Goal: Information Seeking & Learning: Learn about a topic

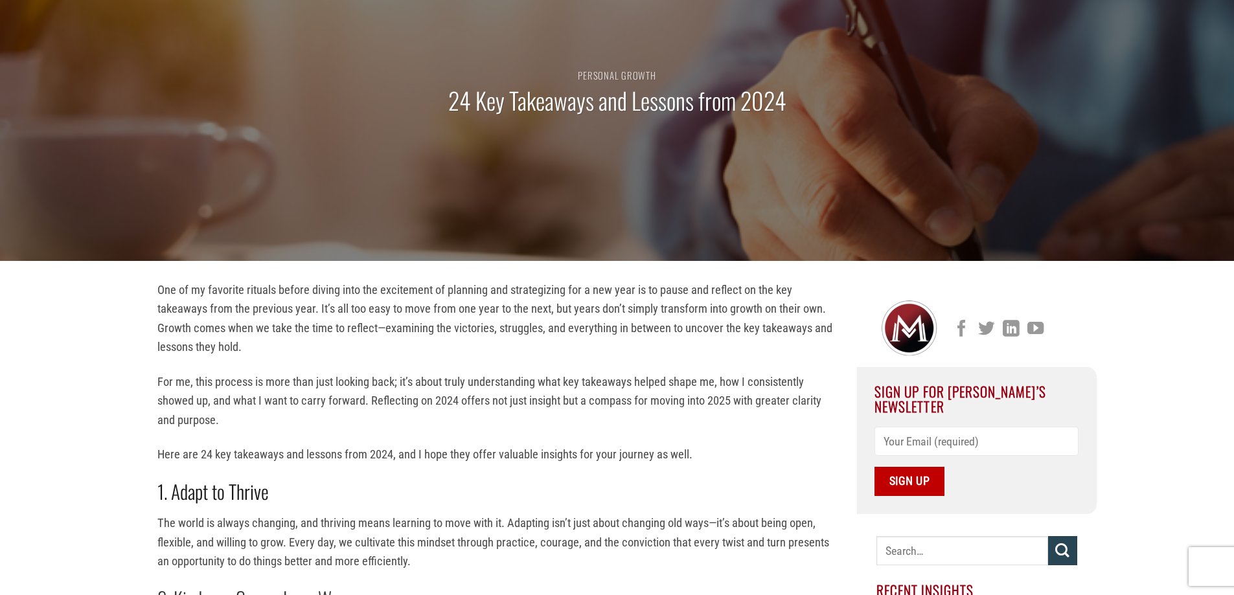
scroll to position [130, 0]
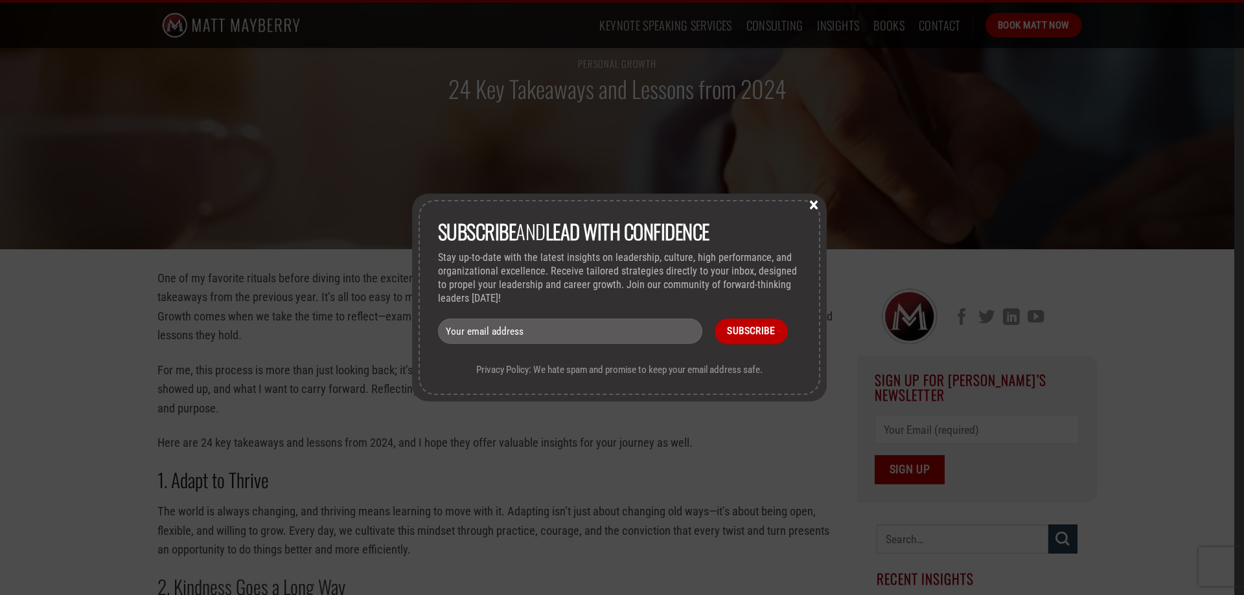
drag, startPoint x: 818, startPoint y: 203, endPoint x: 802, endPoint y: 211, distance: 17.1
click at [816, 206] on button "×" at bounding box center [813, 204] width 19 height 12
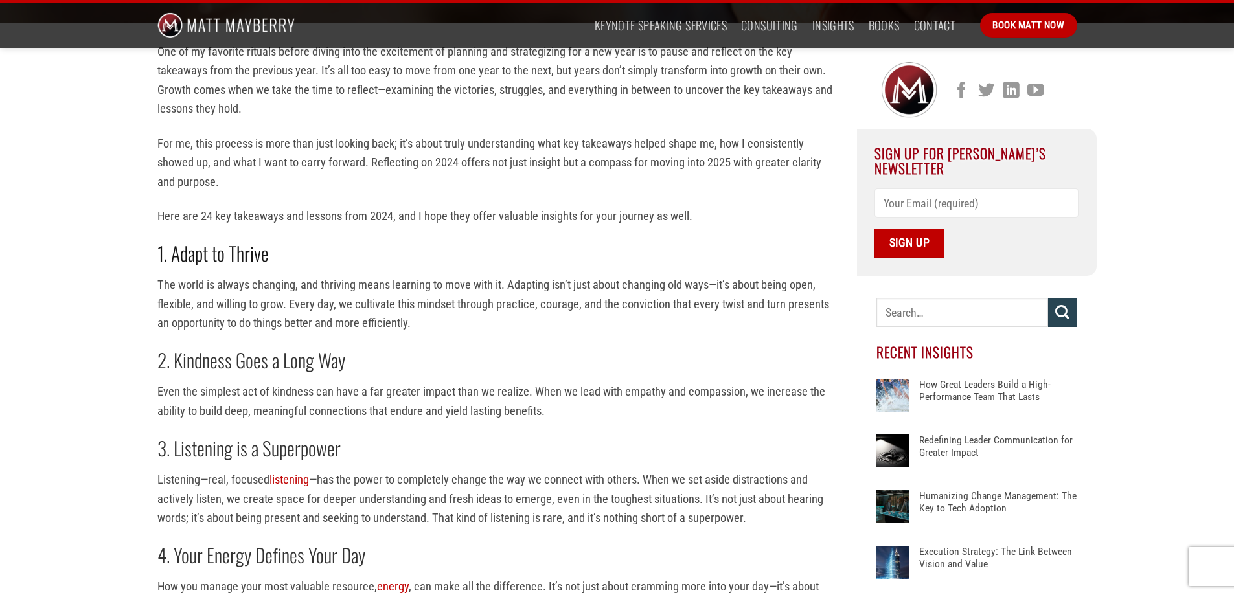
scroll to position [485, 0]
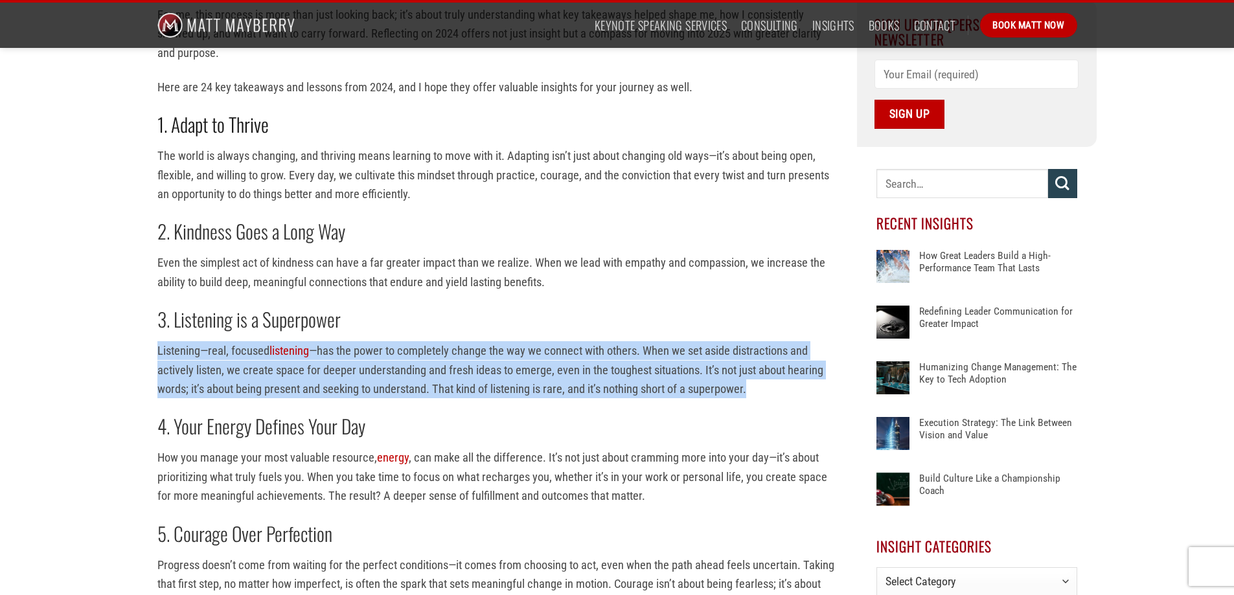
drag, startPoint x: 788, startPoint y: 386, endPoint x: 146, endPoint y: 355, distance: 643.4
copy p "Listening—real, focused listening —has the power to completely change the way w…"
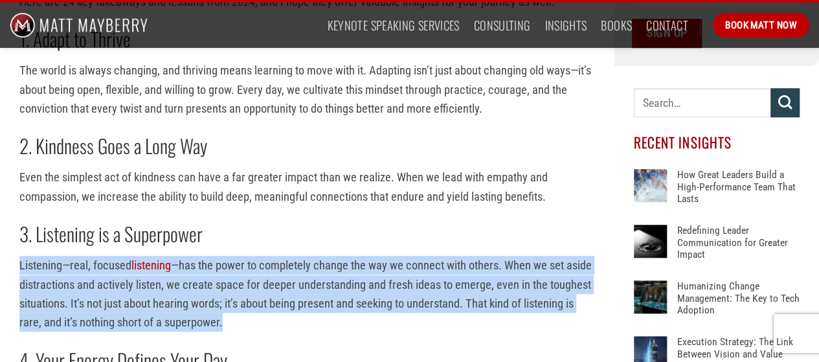
scroll to position [580, 0]
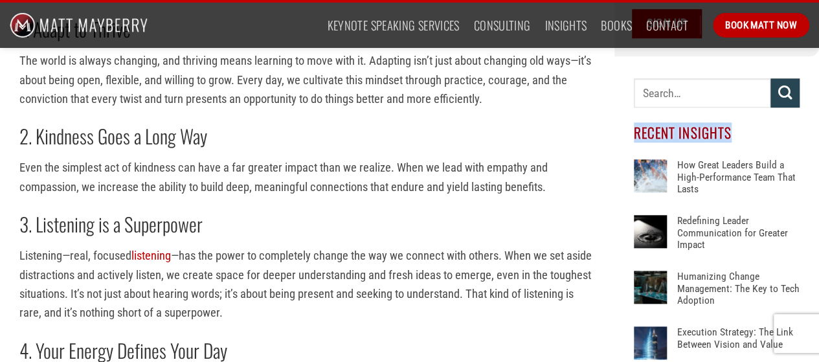
drag, startPoint x: 815, startPoint y: 78, endPoint x: 718, endPoint y: 126, distance: 107.8
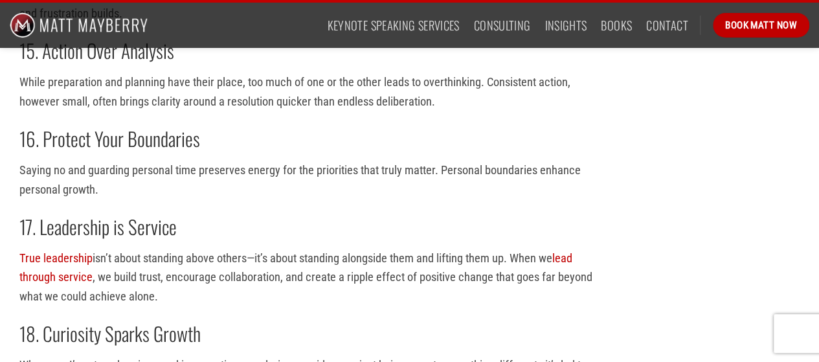
scroll to position [2087, 0]
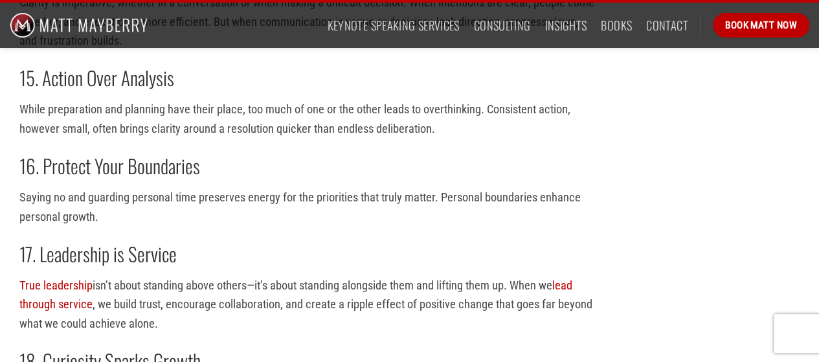
click at [480, 164] on h2 "16. Protect Your Boundaries" at bounding box center [307, 166] width 576 height 25
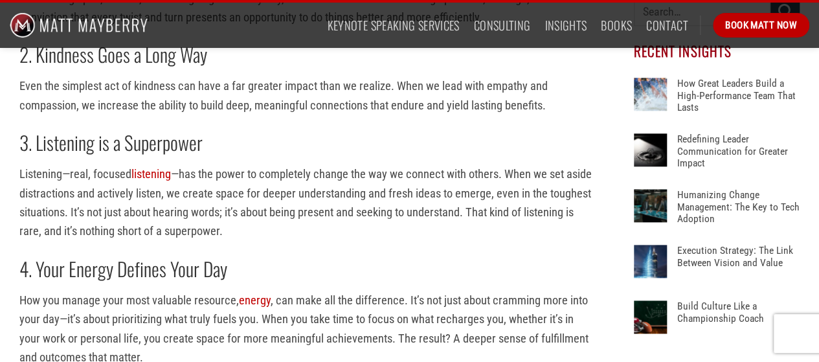
scroll to position [663, 0]
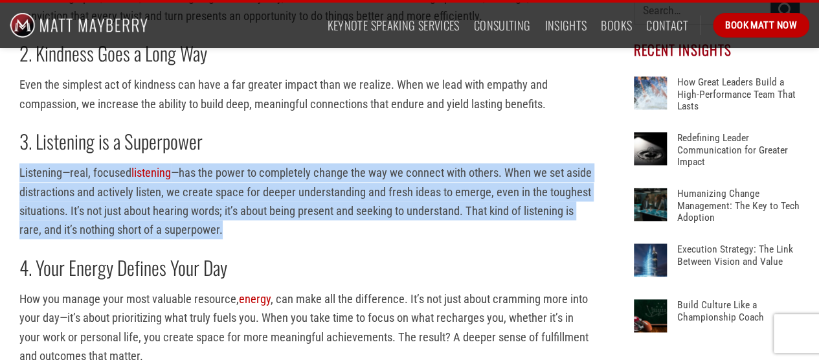
drag, startPoint x: 290, startPoint y: 228, endPoint x: 4, endPoint y: 173, distance: 290.9
copy p "Listening—real, focused listening —has the power to completely change the way w…"
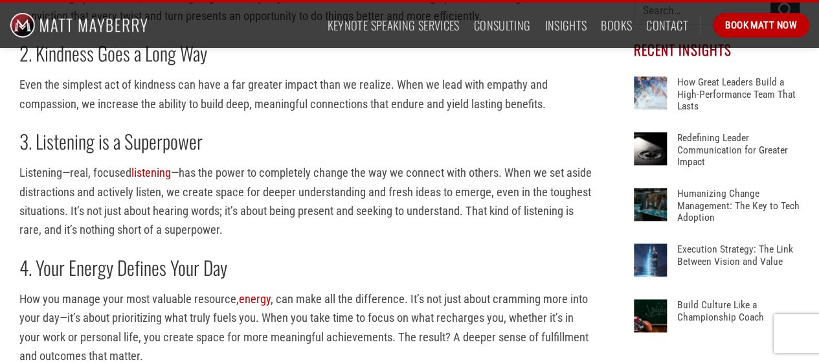
click at [373, 313] on p "How you manage your most valuable resource, energy , can make all the differenc…" at bounding box center [307, 328] width 576 height 76
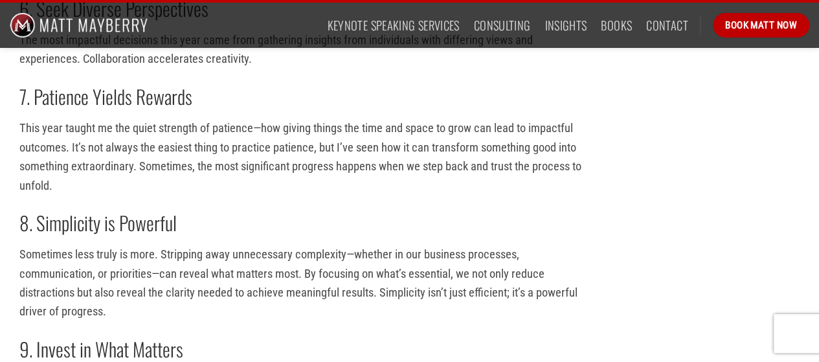
scroll to position [1182, 0]
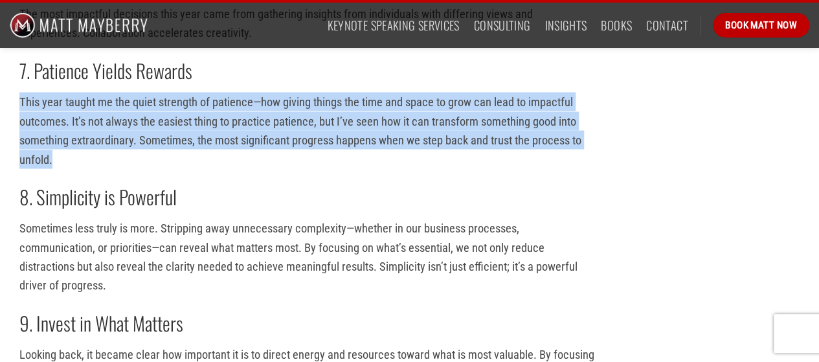
drag, startPoint x: 62, startPoint y: 159, endPoint x: 10, endPoint y: 103, distance: 75.6
copy p "This year taught me the quiet strength of patience—how giving things the time a…"
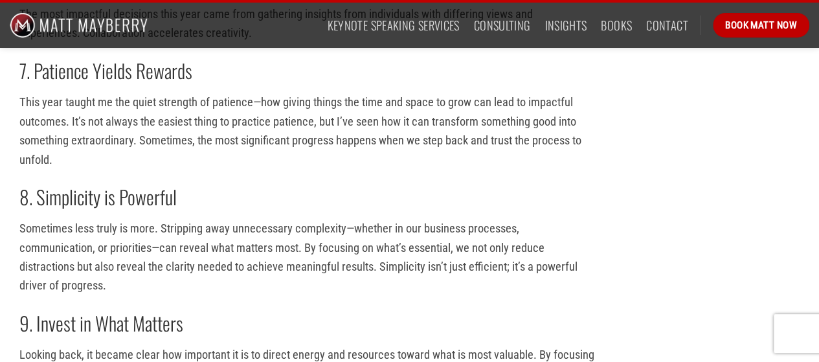
click at [203, 264] on p "Sometimes less truly is more. Stripping away unnecessary complexity—whether in …" at bounding box center [307, 256] width 576 height 76
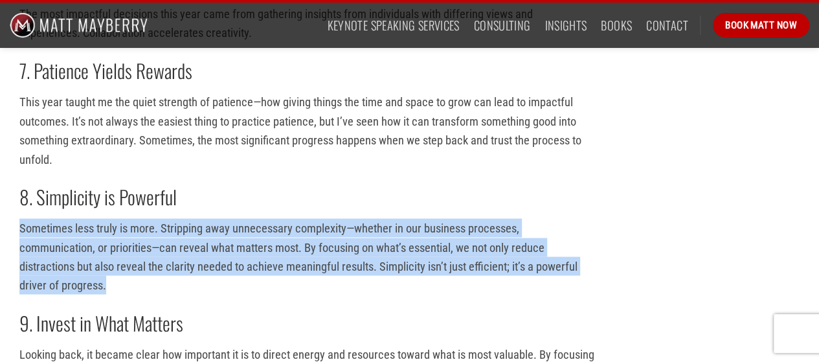
drag, startPoint x: 110, startPoint y: 291, endPoint x: 19, endPoint y: 231, distance: 108.9
click at [19, 231] on p "Sometimes less truly is more. Stripping away unnecessary complexity—whether in …" at bounding box center [307, 256] width 576 height 76
copy p "Sometimes less truly is more. Stripping away unnecessary complexity—whether in …"
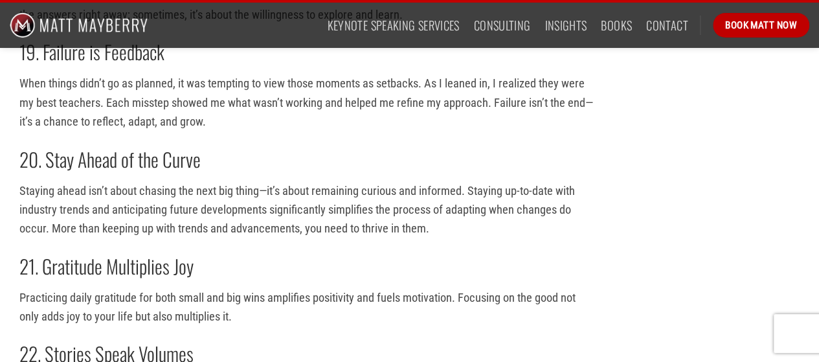
scroll to position [2477, 0]
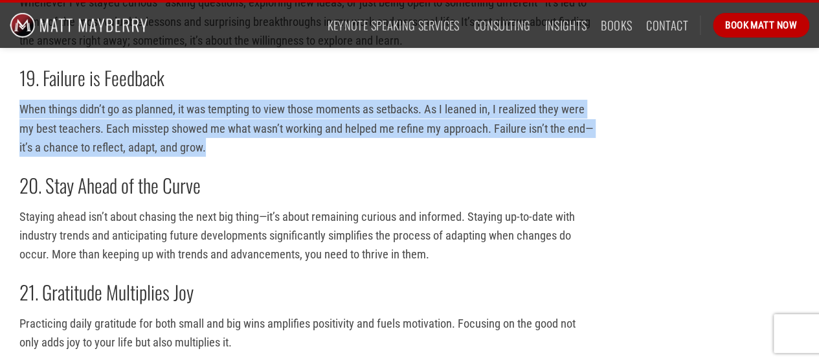
drag, startPoint x: 217, startPoint y: 150, endPoint x: 12, endPoint y: 103, distance: 210.7
copy p "When things didn’t go as planned, it was tempting to view those moments as setb…"
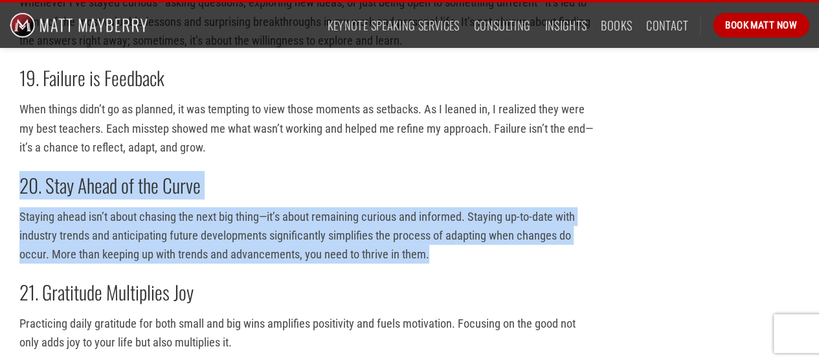
drag, startPoint x: 444, startPoint y: 254, endPoint x: 14, endPoint y: 187, distance: 435.9
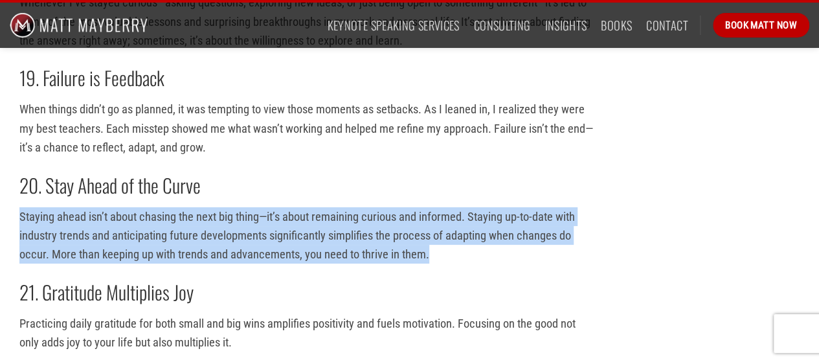
drag, startPoint x: 441, startPoint y: 253, endPoint x: 18, endPoint y: 212, distance: 424.3
copy p "Staying ahead isn’t about chasing the next big thing—it’s about remaining curio…"
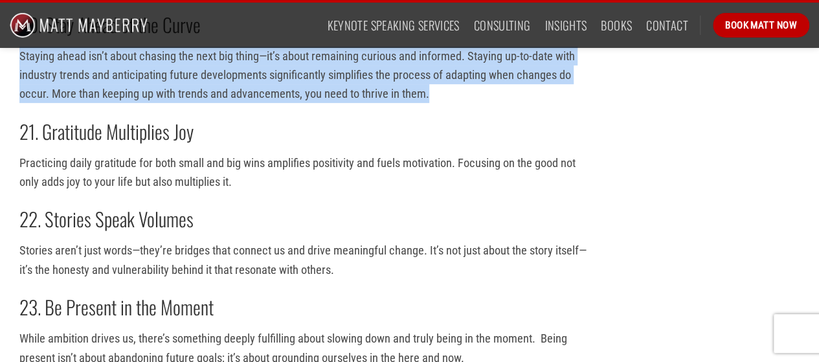
scroll to position [2648, 0]
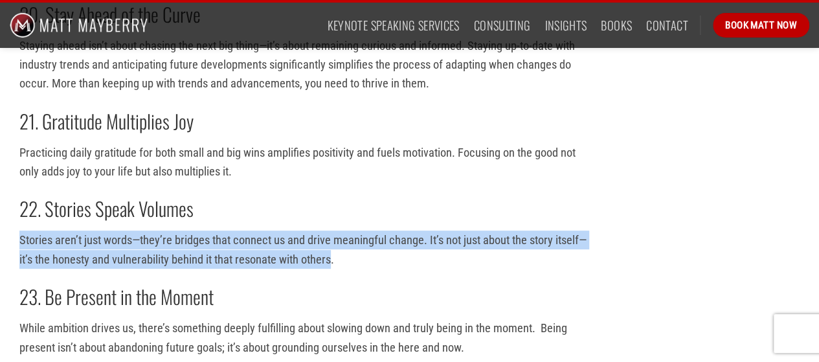
drag, startPoint x: 332, startPoint y: 262, endPoint x: 2, endPoint y: 236, distance: 331.4
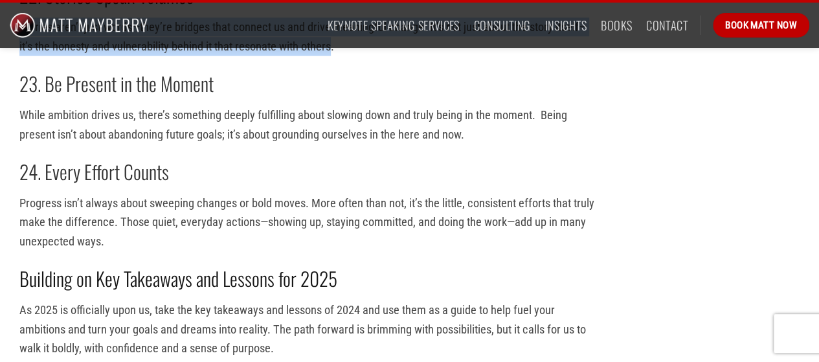
scroll to position [2847, 0]
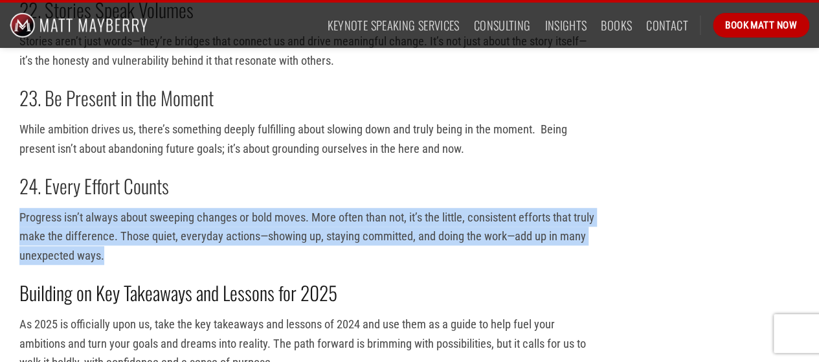
drag, startPoint x: 135, startPoint y: 248, endPoint x: 5, endPoint y: 200, distance: 138.8
copy p "Progress isn’t always about sweeping changes or bold moves. More often than not…"
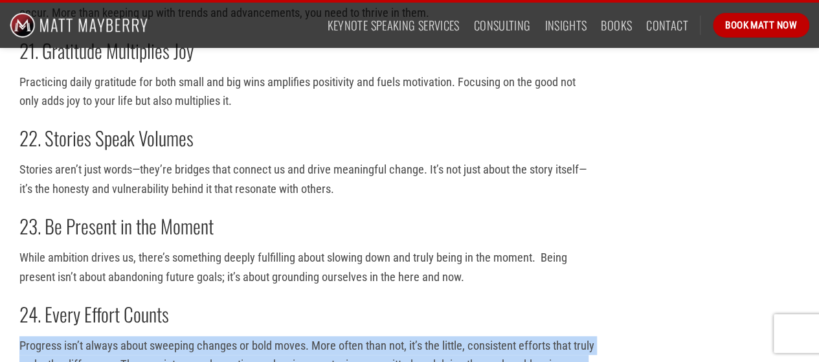
scroll to position [2718, 0]
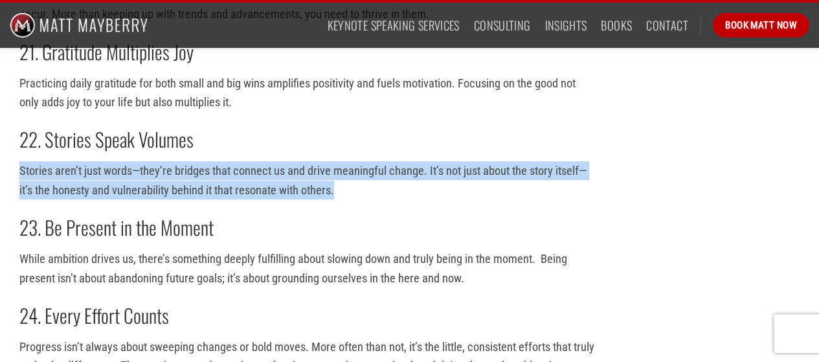
drag, startPoint x: 356, startPoint y: 185, endPoint x: 3, endPoint y: 173, distance: 353.2
copy p "Stories aren’t just words—they’re bridges that connect us and drive meaningful …"
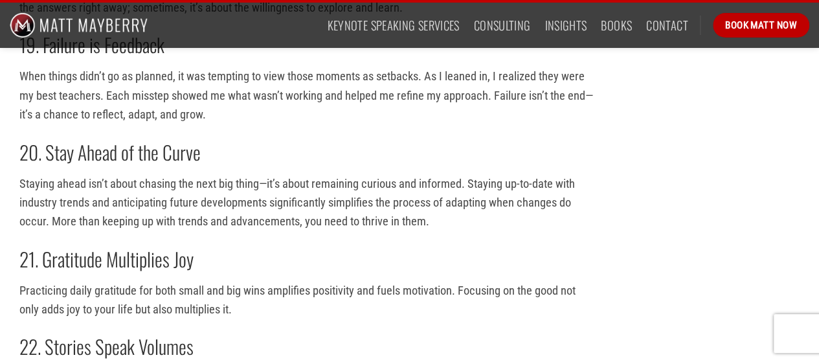
scroll to position [2484, 0]
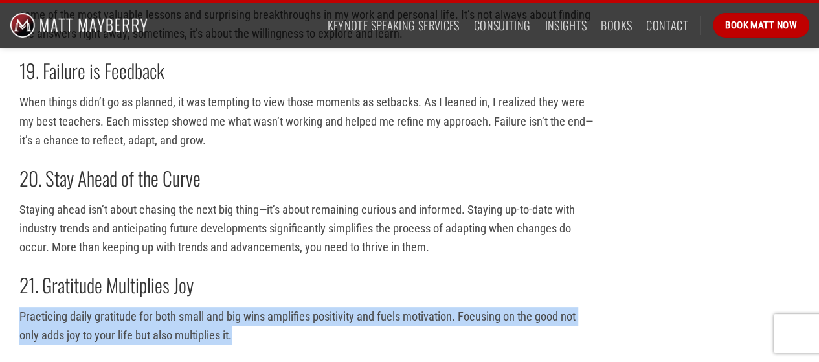
drag, startPoint x: 251, startPoint y: 338, endPoint x: 10, endPoint y: 304, distance: 244.1
copy p "Practicing daily gratitude for both small and big wins amplifies positivity and…"
